Goal: Information Seeking & Learning: Learn about a topic

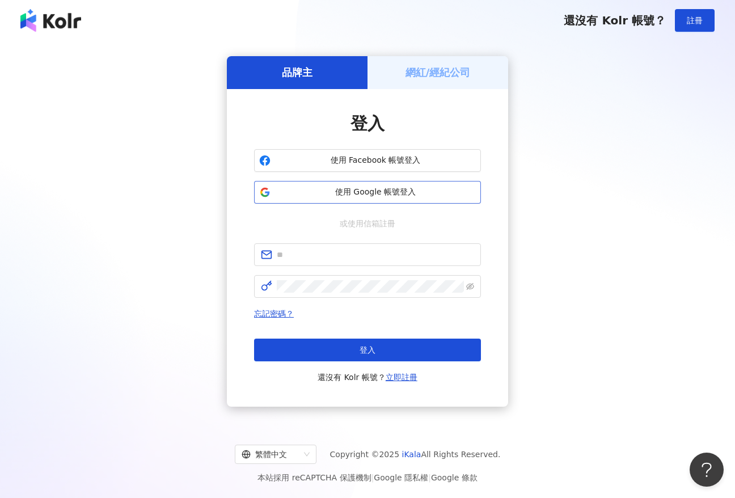
click at [321, 194] on span "使用 Google 帳號登入" at bounding box center [375, 192] width 201 height 11
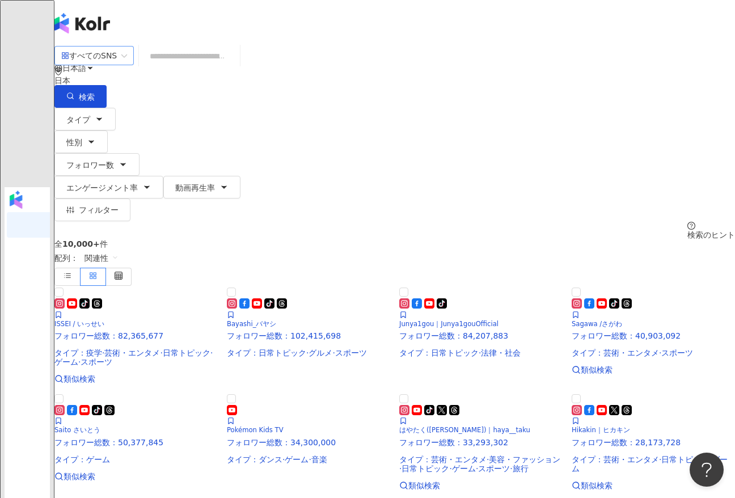
click at [127, 51] on input "search" at bounding box center [94, 56] width 66 height 18
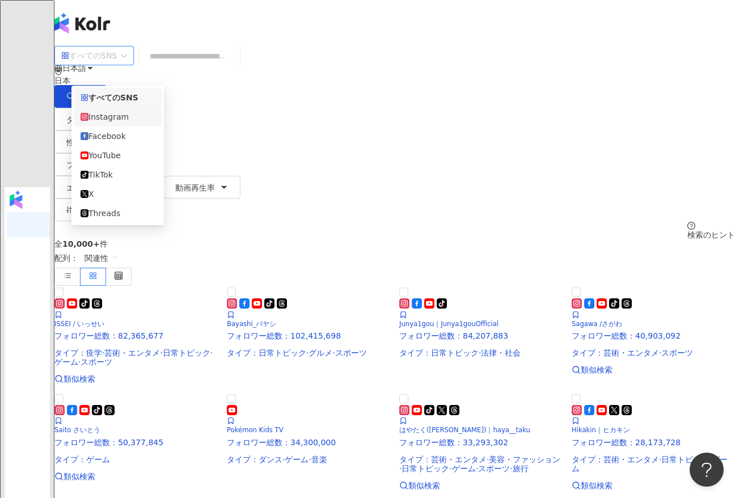
click at [126, 116] on div "Instagram" at bounding box center [118, 117] width 74 height 12
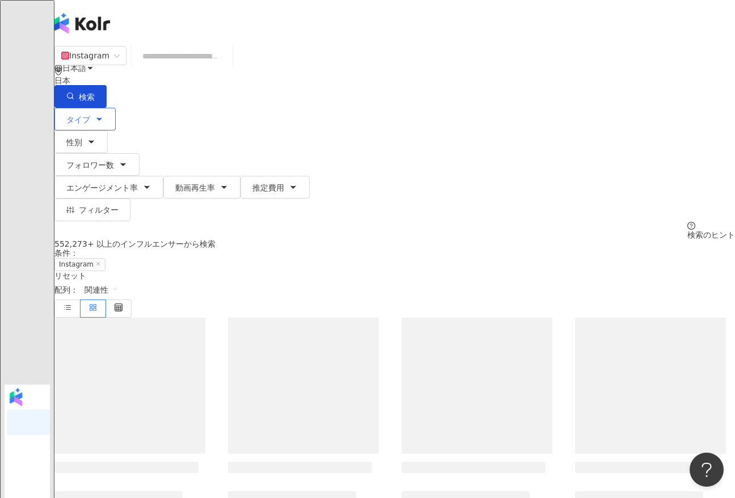
click at [109, 111] on button "タイプ" at bounding box center [84, 119] width 61 height 23
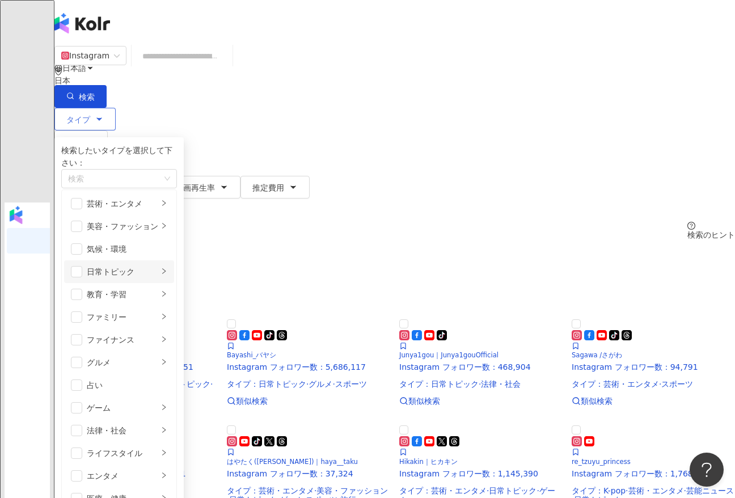
scroll to position [393, 0]
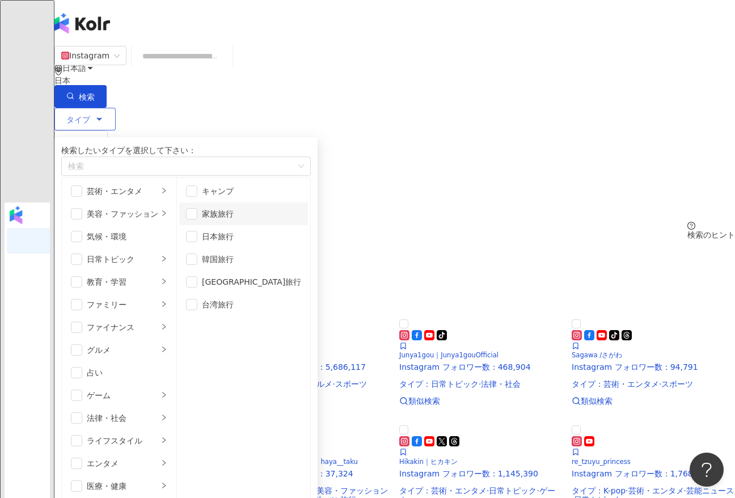
click at [255, 220] on div "家族旅行" at bounding box center [251, 214] width 99 height 12
click at [238, 248] on li "日本旅行" at bounding box center [243, 236] width 129 height 23
click at [160, 429] on li "ライフスタイル" at bounding box center [119, 440] width 110 height 23
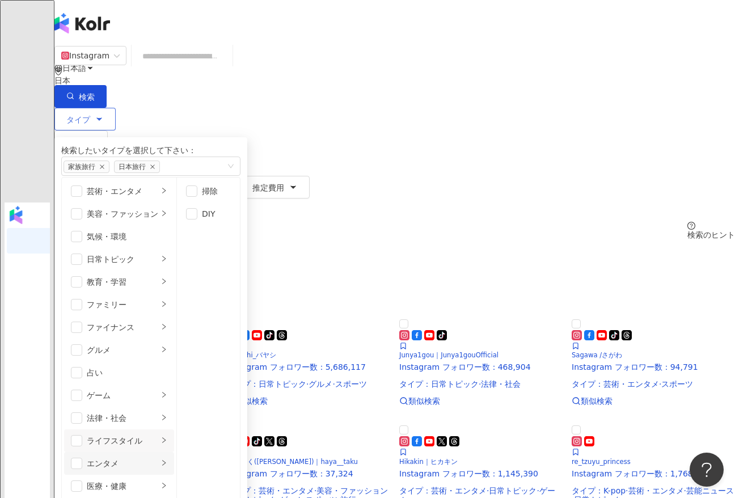
click at [174, 452] on li "エンタメ" at bounding box center [119, 463] width 110 height 23
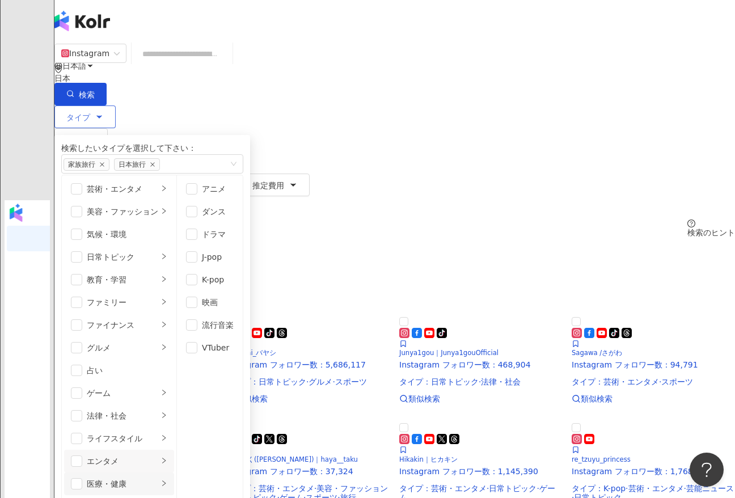
scroll to position [138, 0]
click at [174, 404] on li "法律・社会" at bounding box center [119, 415] width 110 height 23
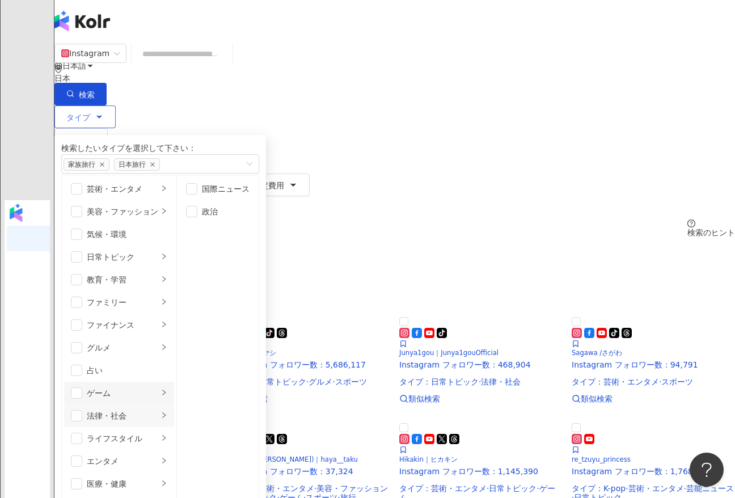
click at [158, 387] on div "ゲーム" at bounding box center [122, 393] width 71 height 12
click at [174, 382] on li "ゲーム" at bounding box center [119, 393] width 110 height 23
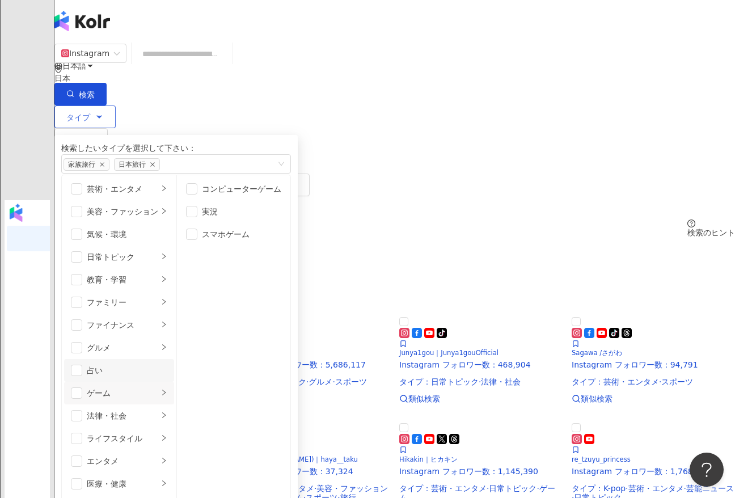
click at [167, 364] on div "占い" at bounding box center [127, 370] width 81 height 12
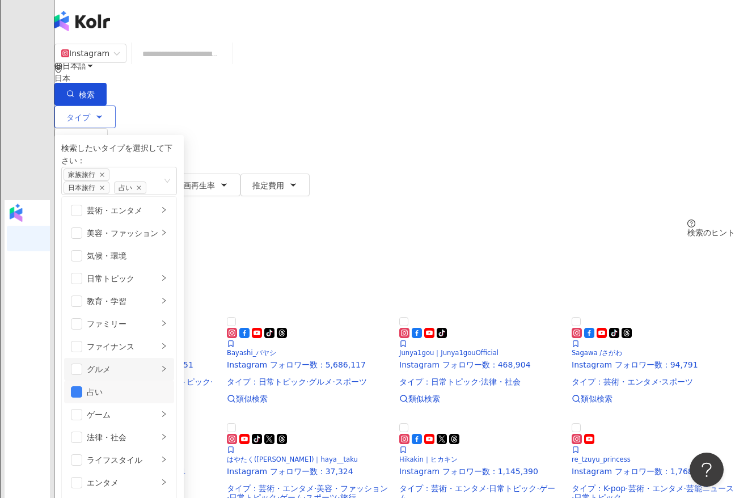
click at [174, 358] on li "グルメ" at bounding box center [119, 369] width 110 height 23
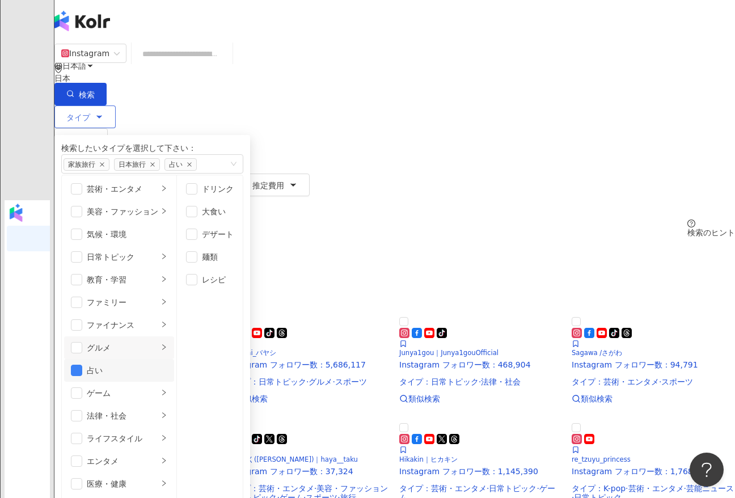
click at [162, 364] on div "占い" at bounding box center [127, 370] width 81 height 12
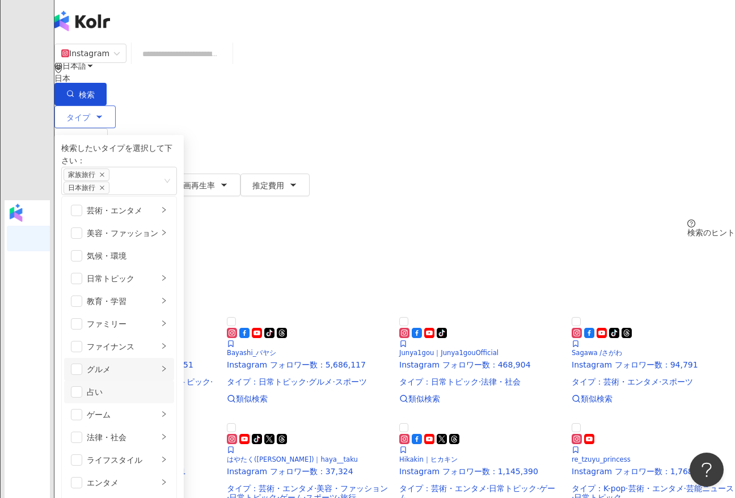
click at [158, 363] on div "グルメ" at bounding box center [122, 369] width 71 height 12
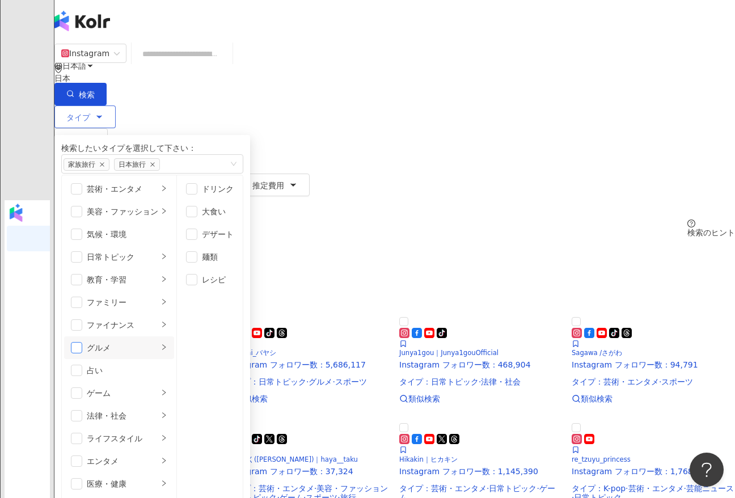
click at [82, 342] on span "button" at bounding box center [76, 347] width 11 height 11
click at [158, 319] on div "ファイナンス" at bounding box center [122, 325] width 71 height 12
click at [139, 341] on div "グルメ" at bounding box center [122, 347] width 71 height 12
click at [234, 218] on div "大食い" at bounding box center [218, 211] width 32 height 12
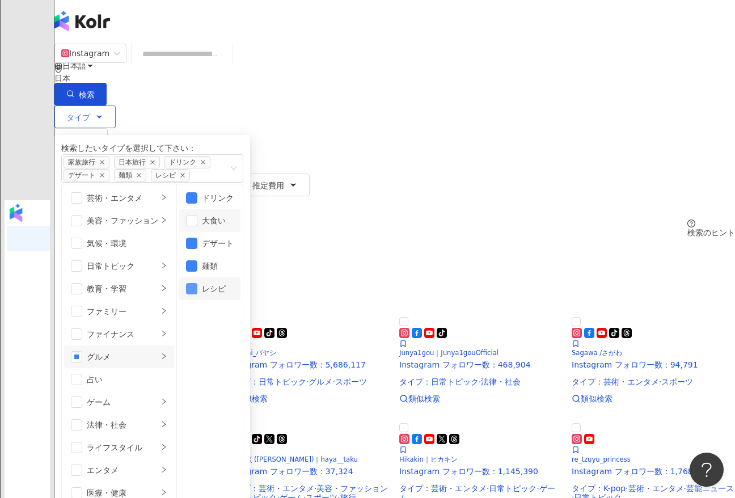
click at [197, 294] on span "button" at bounding box center [191, 288] width 11 height 11
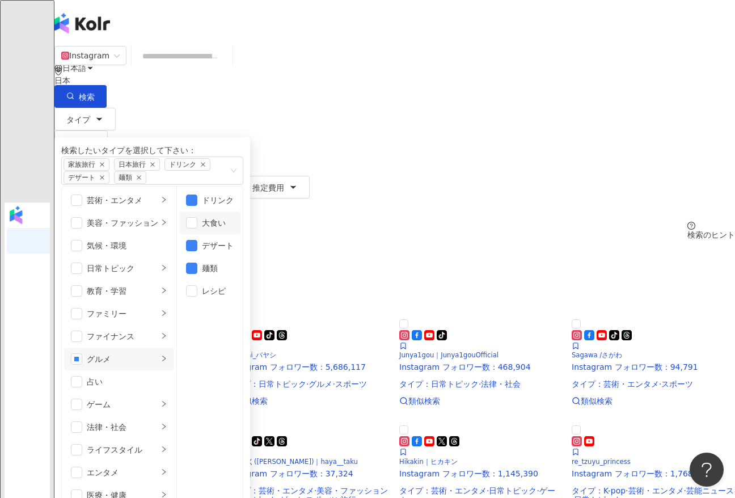
click at [619, 67] on div "日本" at bounding box center [394, 76] width 681 height 18
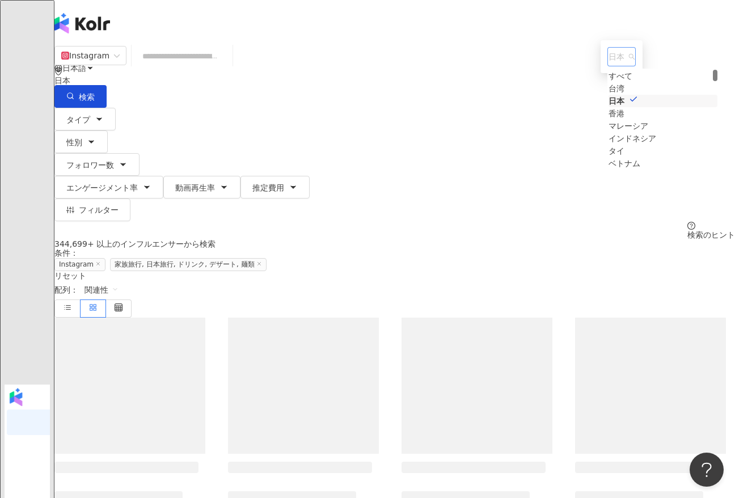
click at [607, 66] on div "日本 tw jp hk すべて 台湾 日本 香港 マレーシア インドネシア タイ ベトナム" at bounding box center [621, 56] width 28 height 19
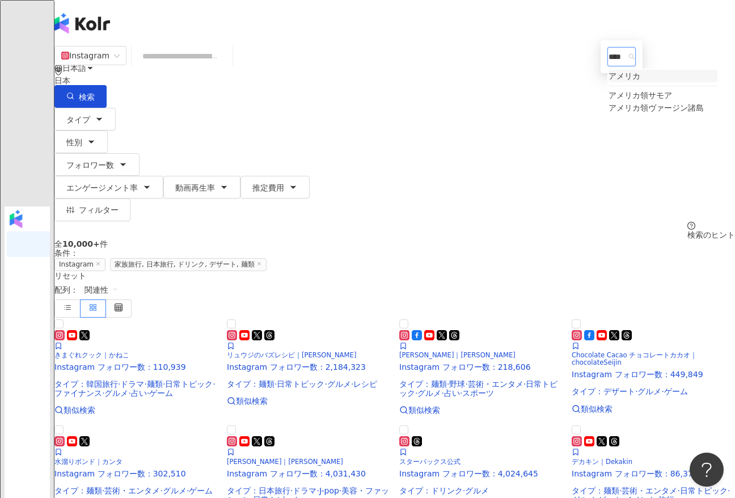
type input "****"
click at [693, 108] on div "タイプ 性別 フォロワー数 エンゲージメント率 動画再生率 推定費用 フィルター 検索のヒント" at bounding box center [394, 174] width 681 height 132
click at [620, 76] on div "日本" at bounding box center [394, 80] width 681 height 9
click at [609, 66] on span "日本" at bounding box center [622, 57] width 26 height 18
type input "****"
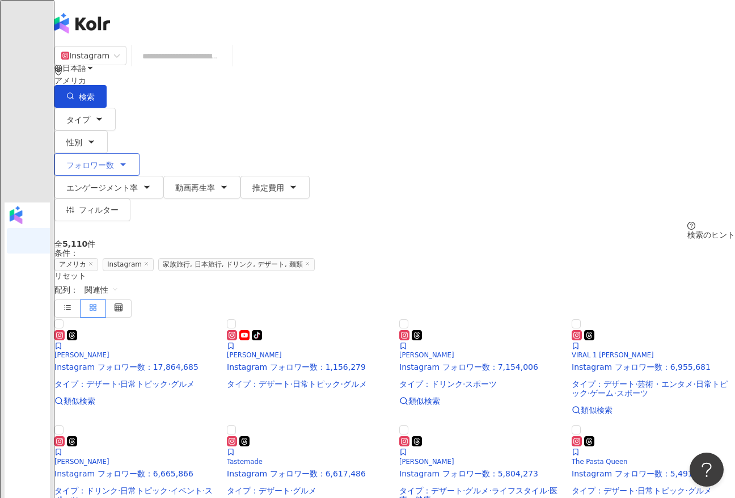
click at [114, 160] on span "フォロワー数" at bounding box center [90, 164] width 48 height 9
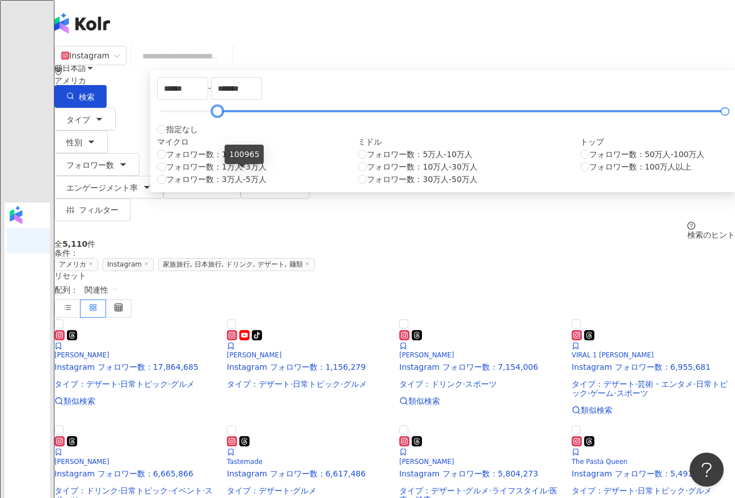
drag, startPoint x: 261, startPoint y: 172, endPoint x: 242, endPoint y: 167, distance: 19.8
click at [242, 115] on div at bounding box center [442, 111] width 565 height 7
click at [327, 115] on div at bounding box center [442, 111] width 565 height 7
click at [238, 115] on div at bounding box center [442, 111] width 565 height 7
click at [213, 115] on div at bounding box center [209, 111] width 6 height 6
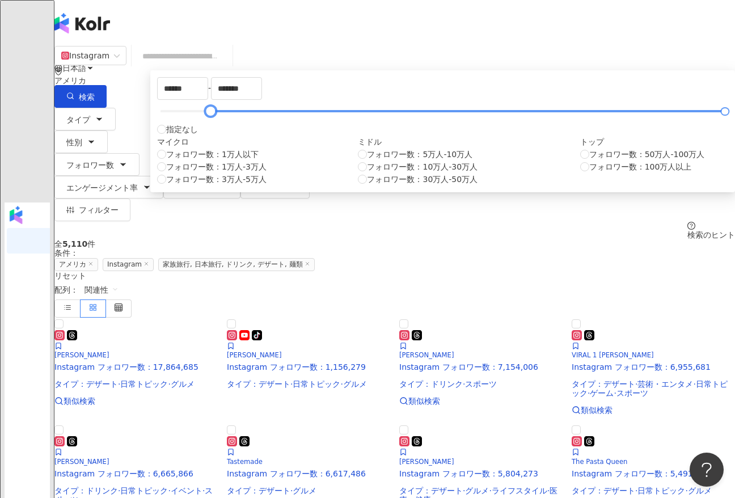
click at [250, 115] on div at bounding box center [442, 111] width 565 height 7
click at [234, 115] on div at bounding box center [231, 111] width 6 height 6
drag, startPoint x: 247, startPoint y: 174, endPoint x: 235, endPoint y: 173, distance: 11.9
click at [212, 115] on div at bounding box center [208, 111] width 6 height 6
click at [208, 99] on input "*****" at bounding box center [183, 89] width 50 height 22
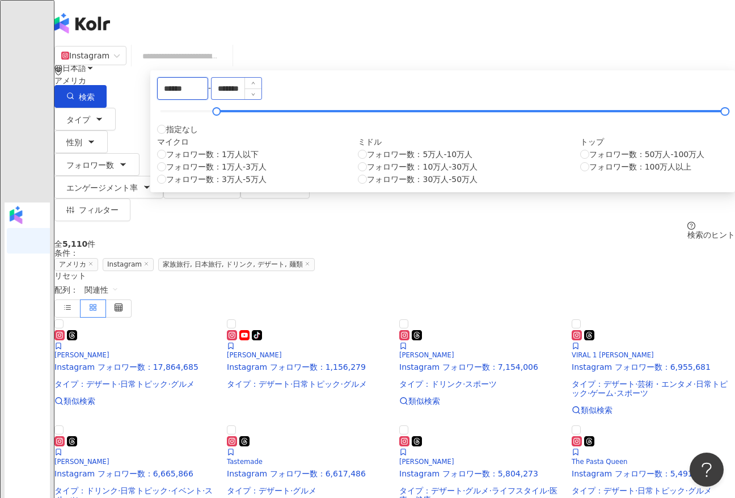
type input "******"
click at [261, 99] on input "*******" at bounding box center [237, 89] width 50 height 22
type input "*"
type input "******"
click at [377, 181] on div "****** - ****** 指定なし マイクロ フォロワー数：1万人以下 フォロワー数：1万人-3万人 フォロワー数：3万人-5万人 ミドル フォロワー数…" at bounding box center [442, 131] width 571 height 108
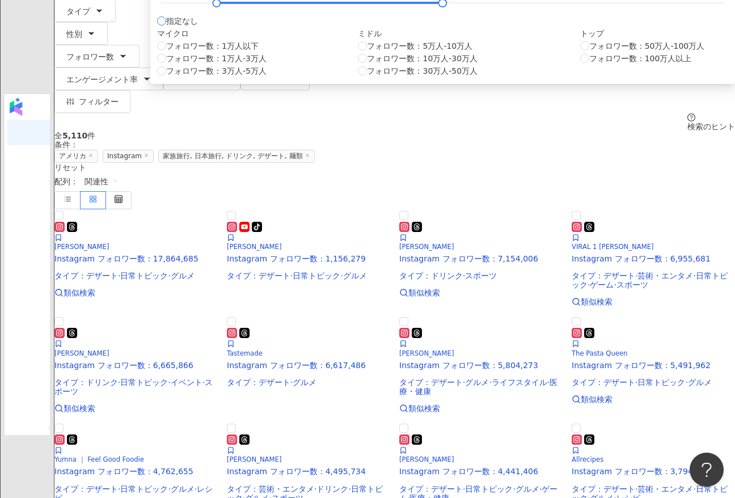
scroll to position [16, 0]
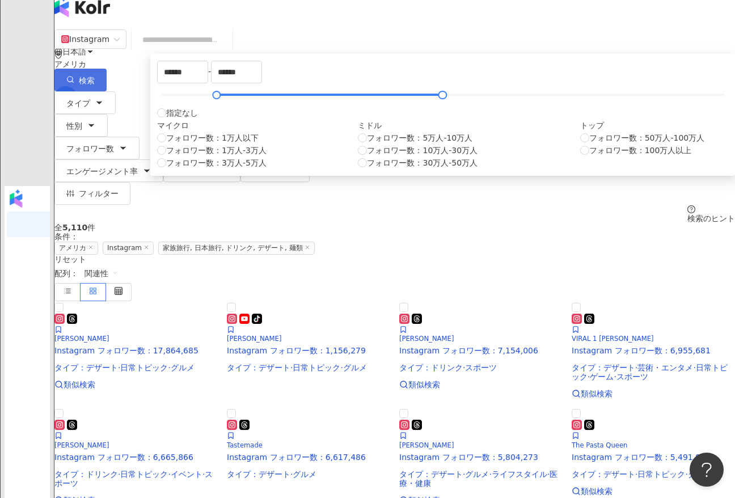
click at [107, 69] on button "検索" at bounding box center [80, 80] width 52 height 23
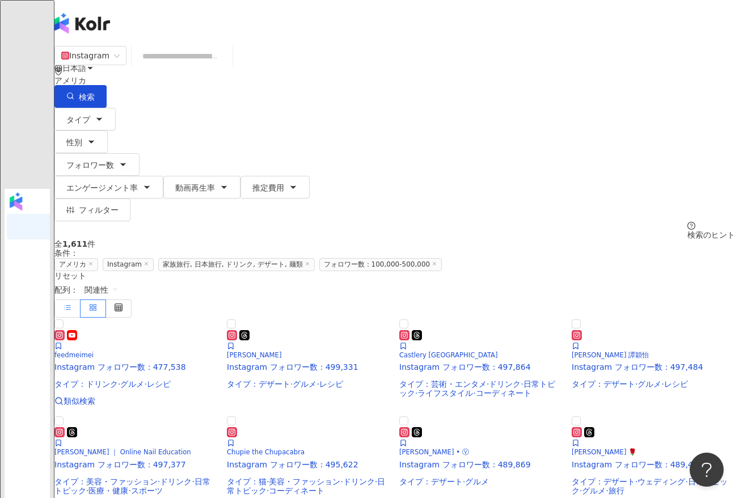
click at [81, 299] on label at bounding box center [67, 308] width 26 height 18
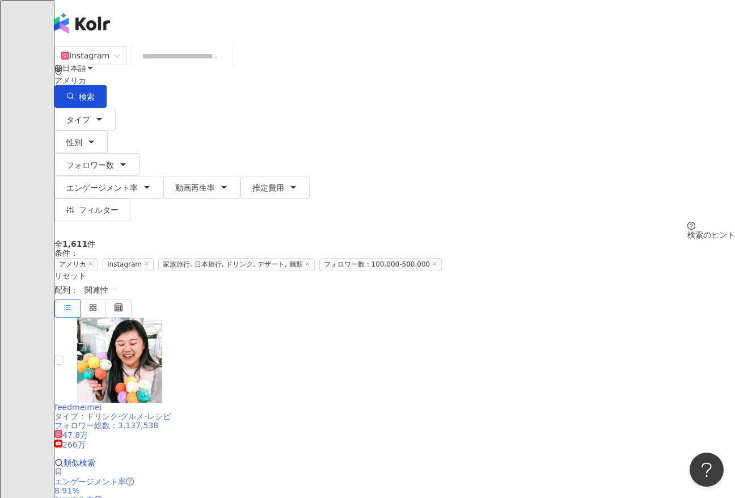
click at [342, 412] on div "タイプ ： ドリンク · グルメ · レシピ" at bounding box center [394, 416] width 681 height 9
click at [116, 108] on button "タイプ" at bounding box center [84, 119] width 61 height 23
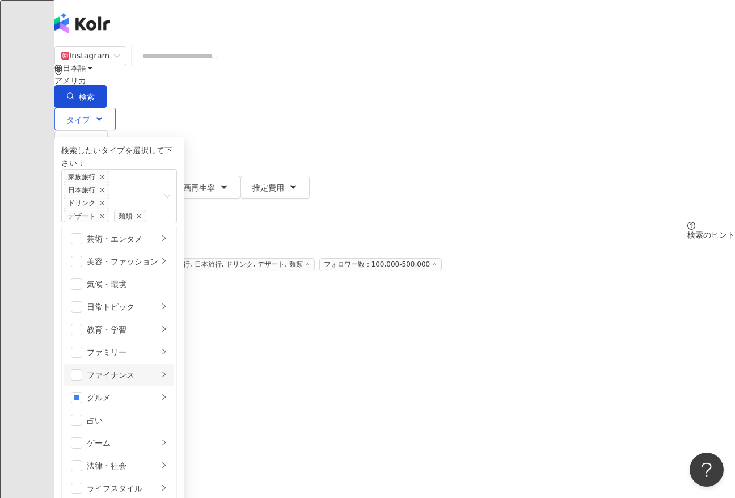
scroll to position [393, 0]
click at [105, 200] on icon "close" at bounding box center [102, 203] width 6 height 6
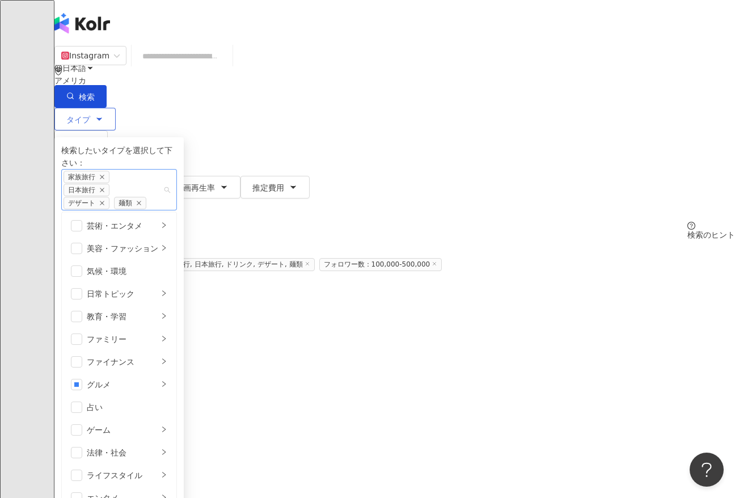
click at [105, 200] on icon "close" at bounding box center [102, 203] width 6 height 6
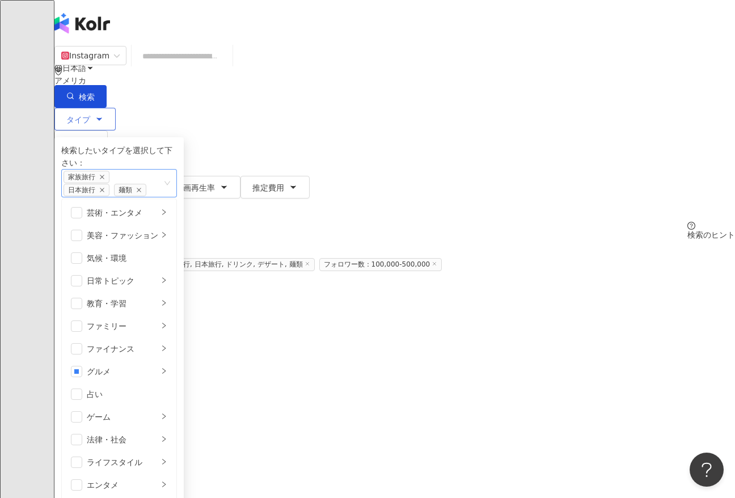
click at [163, 170] on div "家族旅行 日本旅行 麺類" at bounding box center [113, 183] width 99 height 26
click at [142, 187] on icon "close" at bounding box center [139, 190] width 6 height 6
click at [107, 85] on button "検索" at bounding box center [80, 96] width 52 height 23
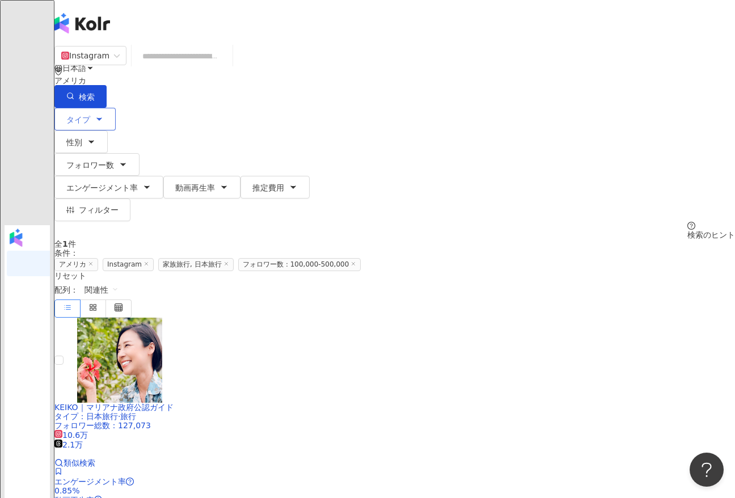
click at [105, 115] on div "Instagram アメリカ 検索 タイプ 性別 フォロワー数 エンゲージメント率 動画再生率 推定費用 フィルター ****** - ****** 指定なし…" at bounding box center [394, 142] width 681 height 194
click at [108, 111] on button "タイプ" at bounding box center [84, 119] width 61 height 23
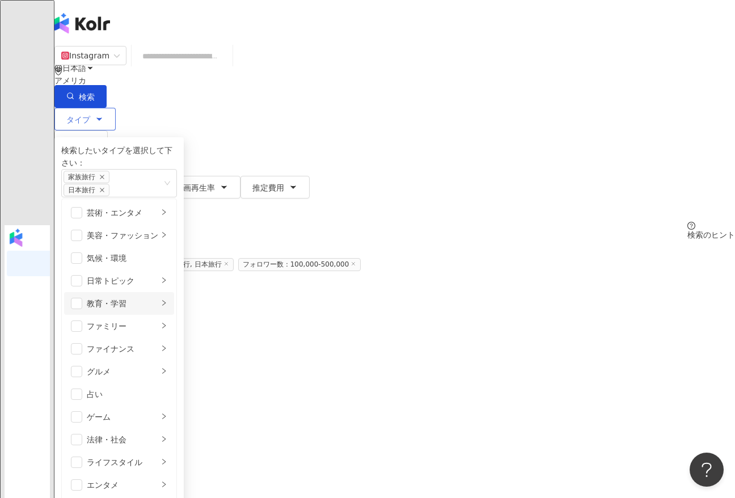
scroll to position [393, 0]
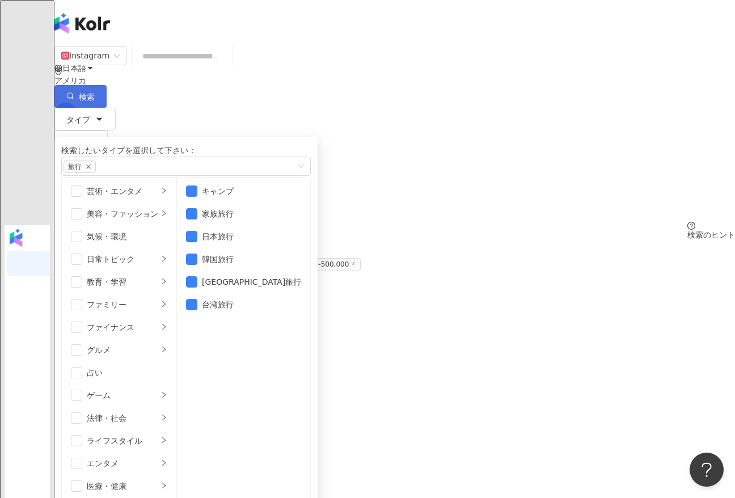
click at [107, 85] on button "検索" at bounding box center [80, 96] width 52 height 23
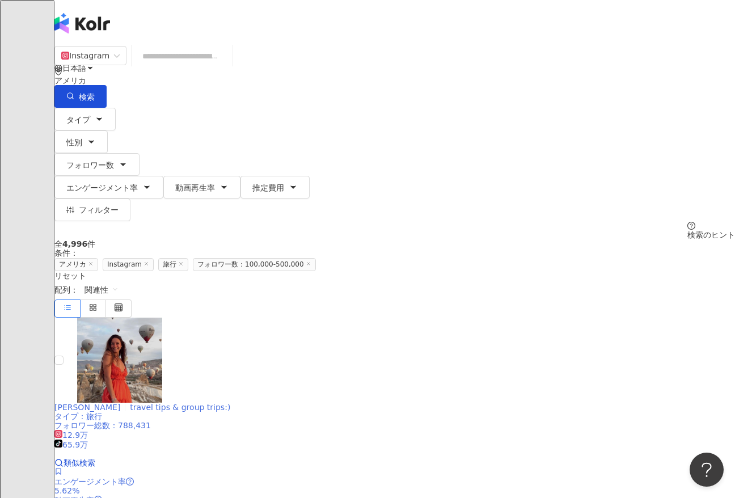
click at [162, 318] on div at bounding box center [119, 360] width 85 height 85
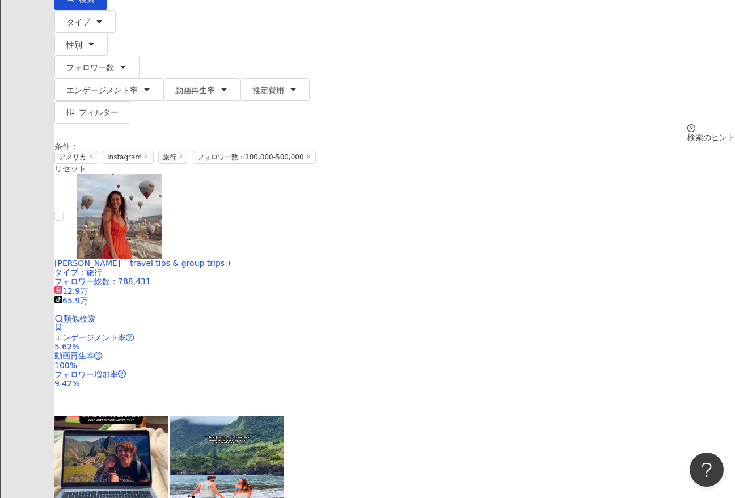
scroll to position [244, 0]
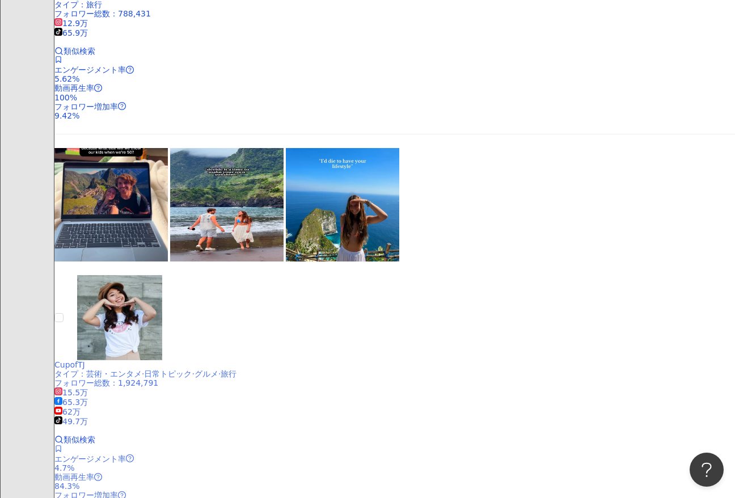
scroll to position [366, 0]
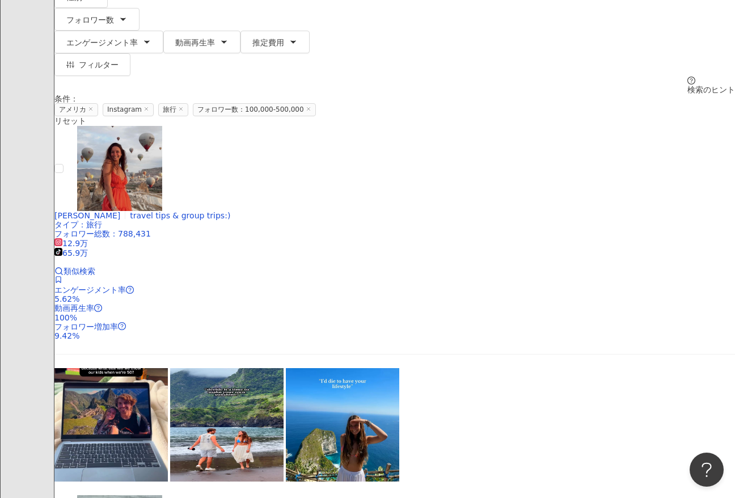
scroll to position [127, 0]
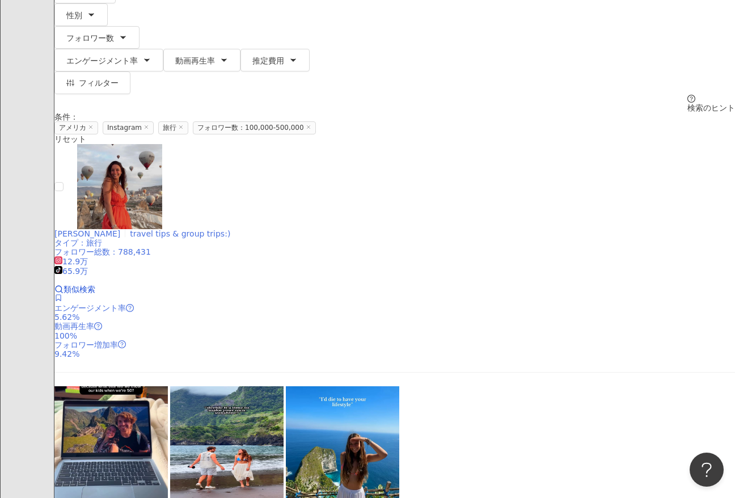
click at [162, 155] on img at bounding box center [119, 186] width 85 height 85
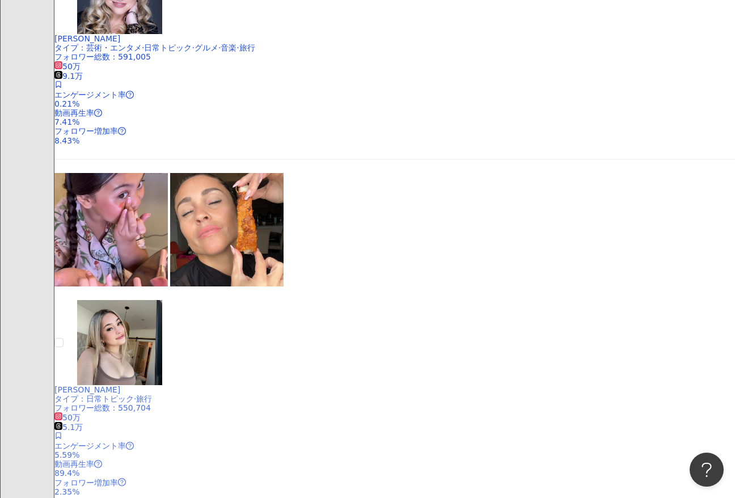
scroll to position [1519, 0]
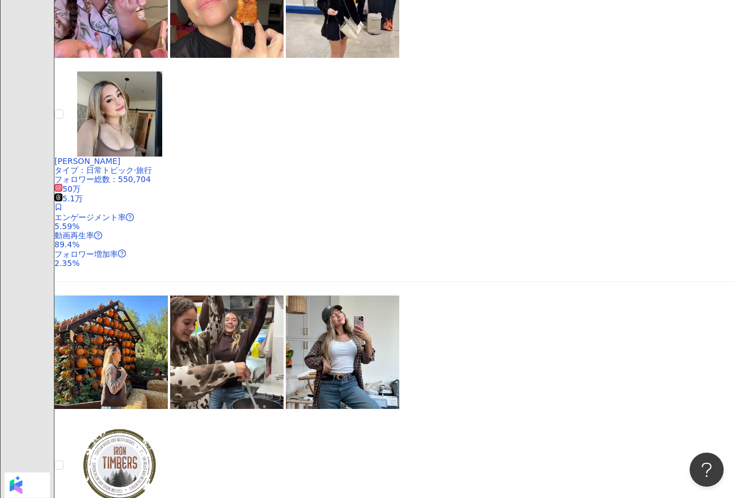
scroll to position [1688, 0]
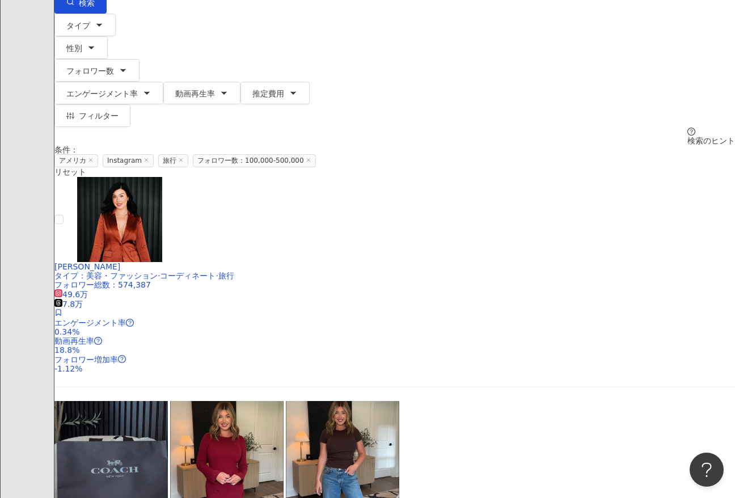
scroll to position [0, 0]
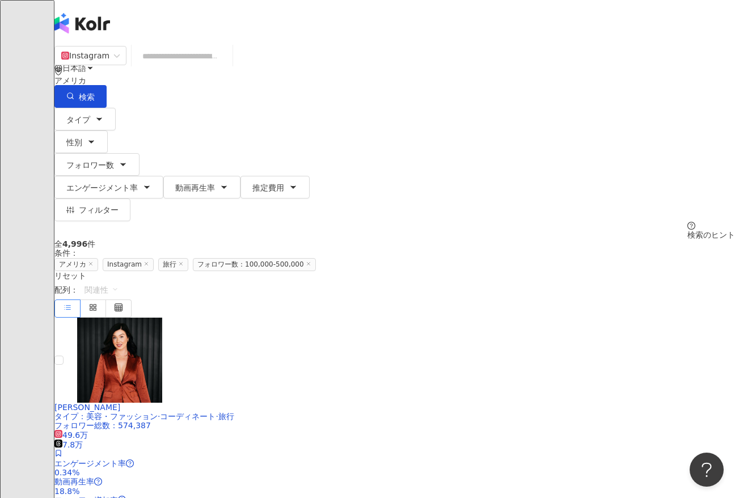
click at [125, 280] on div "関連性" at bounding box center [101, 289] width 47 height 19
click at [648, 226] on div "エンゲージメント率" at bounding box center [663, 231] width 71 height 12
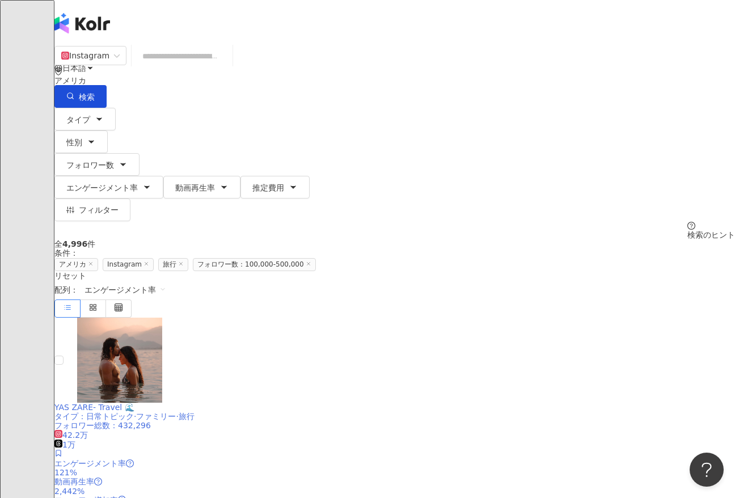
click at [134, 403] on span "YAS ZARE- Travel 🌊" at bounding box center [94, 407] width 80 height 9
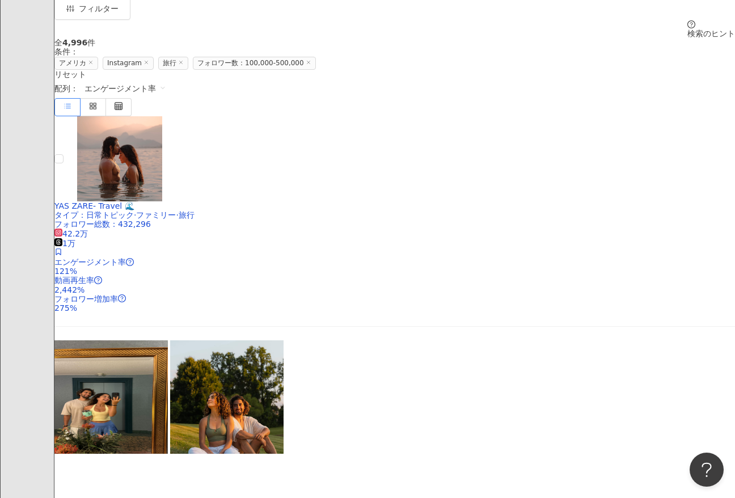
scroll to position [312, 0]
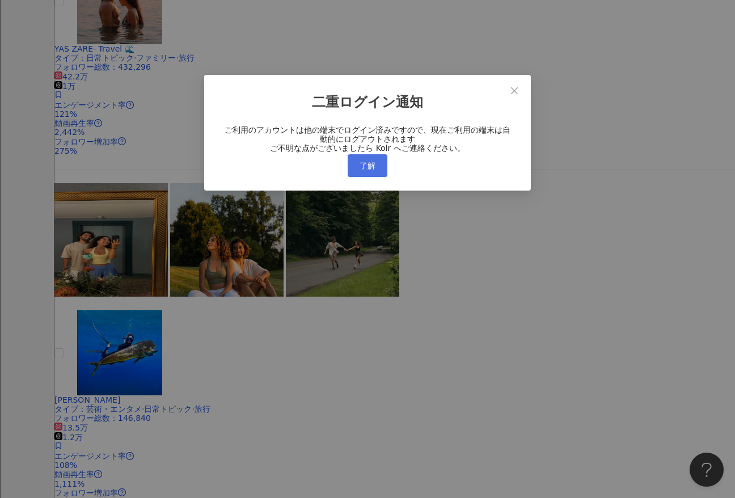
click at [367, 172] on button "了解" at bounding box center [368, 165] width 40 height 23
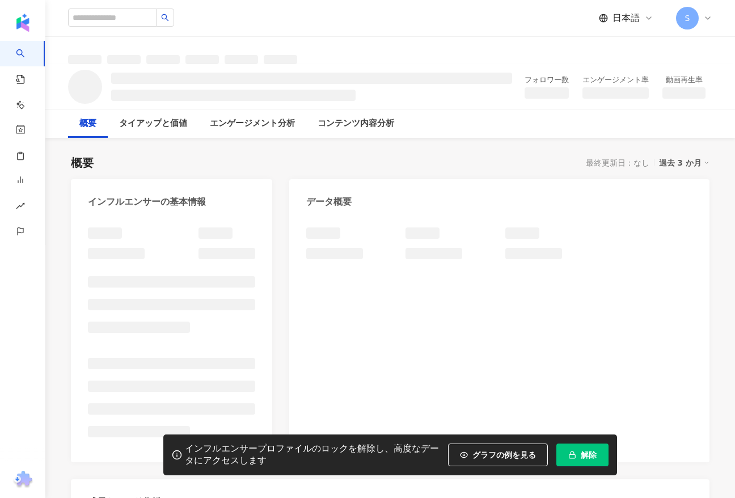
click at [568, 449] on button "解除" at bounding box center [582, 454] width 52 height 23
click at [576, 451] on icon "button" at bounding box center [572, 455] width 8 height 8
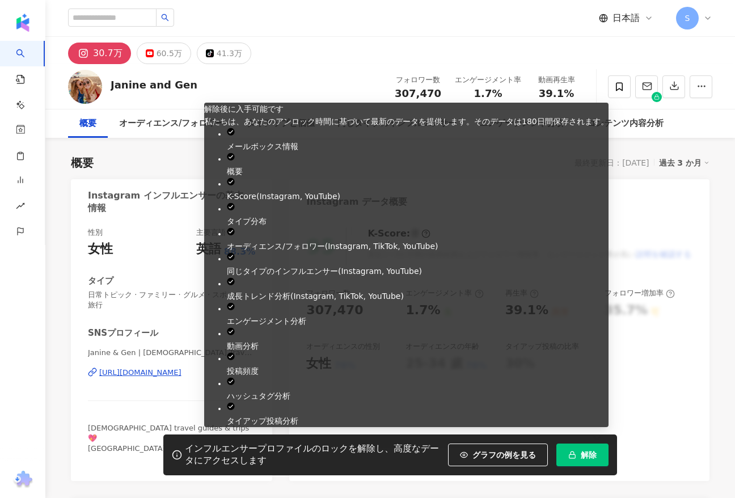
click at [573, 449] on button "解除" at bounding box center [582, 454] width 52 height 23
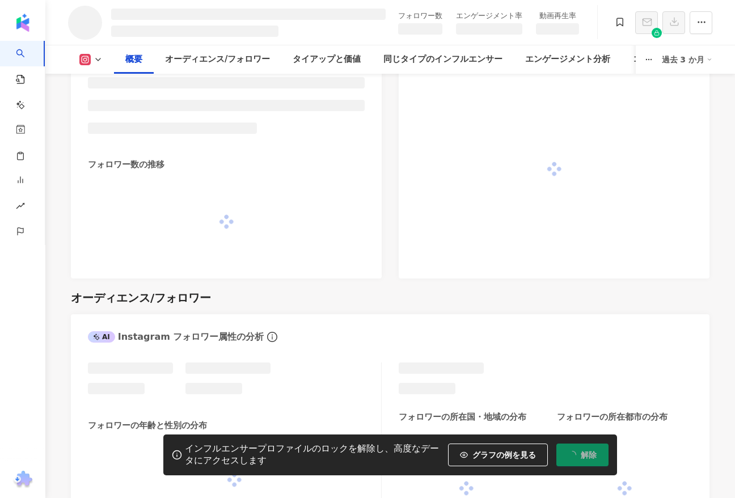
scroll to position [648, 0]
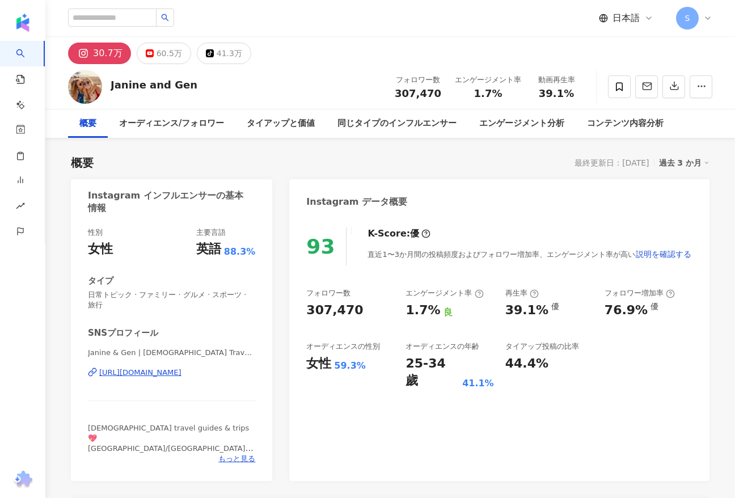
click at [698, 157] on div "過去 3 か月" at bounding box center [684, 162] width 51 height 15
click at [697, 157] on div "過去 3 か月" at bounding box center [684, 162] width 51 height 15
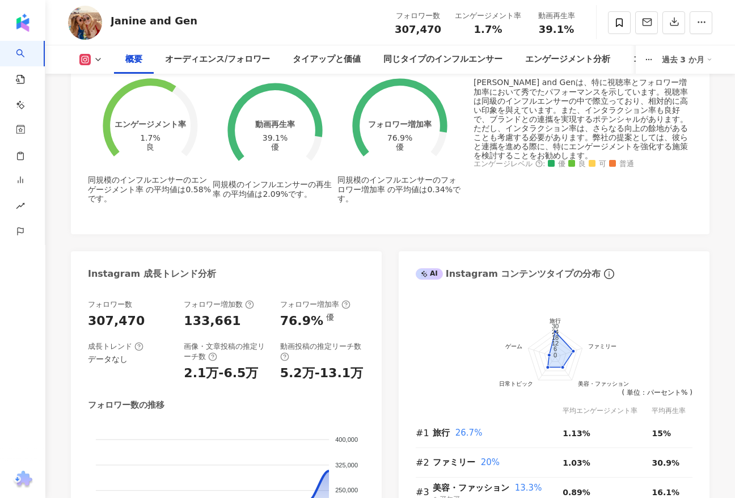
scroll to position [641, 0]
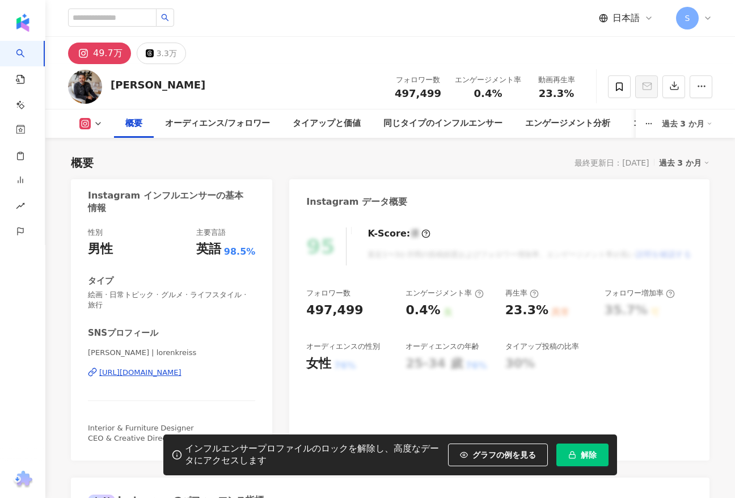
scroll to position [221, 0]
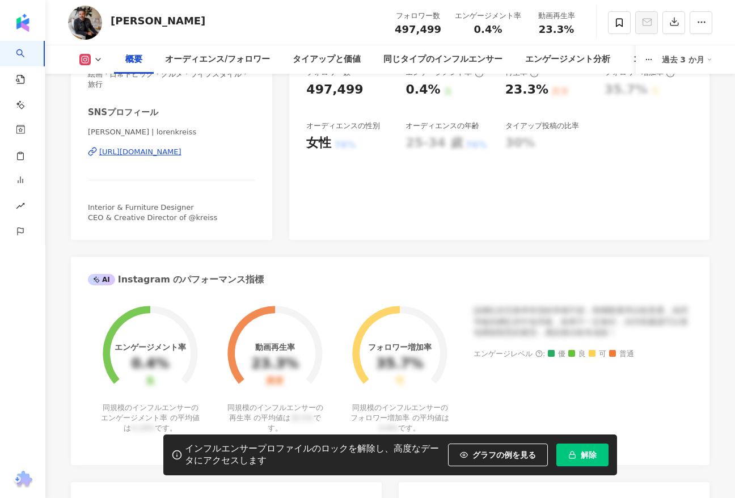
click at [602, 451] on button "解除" at bounding box center [582, 454] width 52 height 23
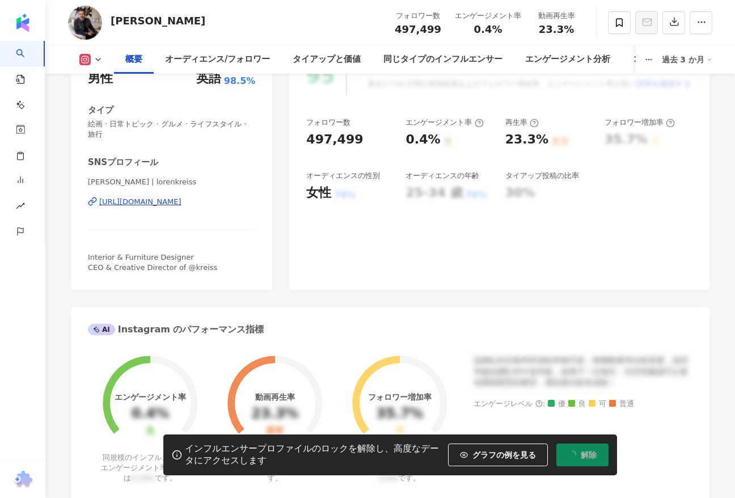
scroll to position [143, 0]
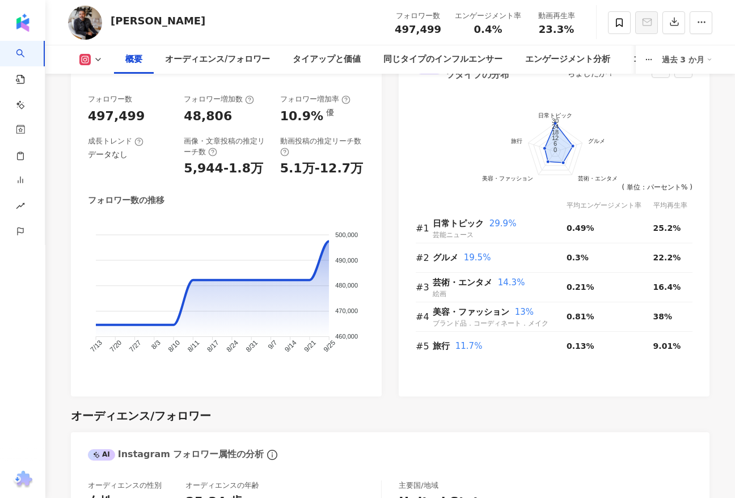
scroll to position [628, 0]
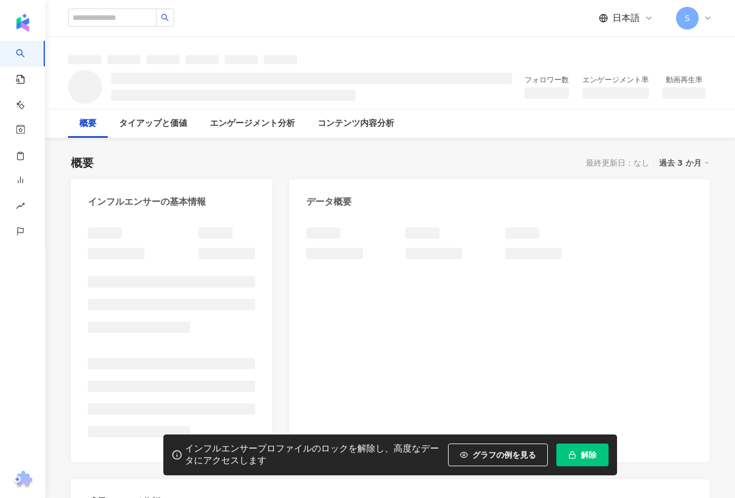
click at [588, 458] on button "解除" at bounding box center [582, 454] width 52 height 23
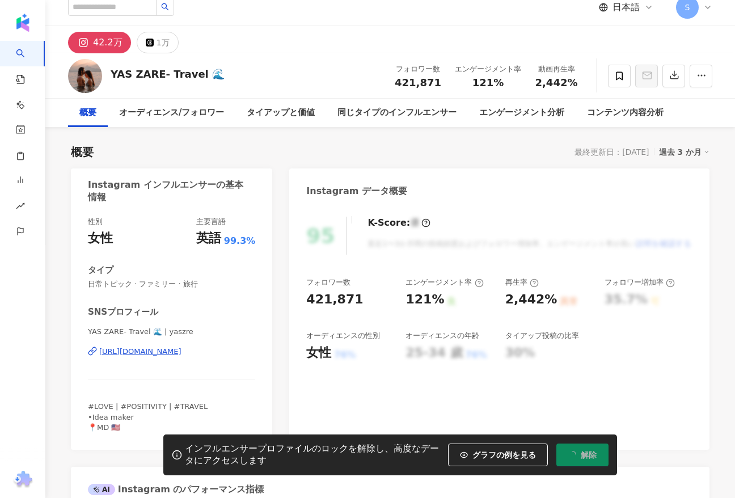
scroll to position [15, 0]
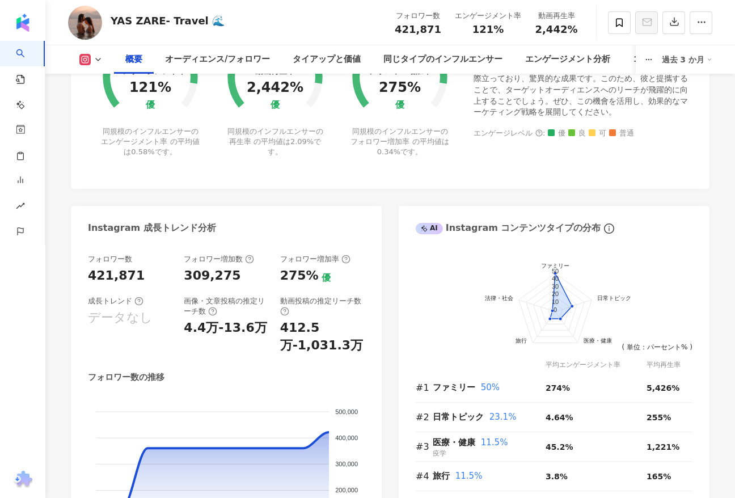
scroll to position [598, 0]
